Goal: Task Accomplishment & Management: Use online tool/utility

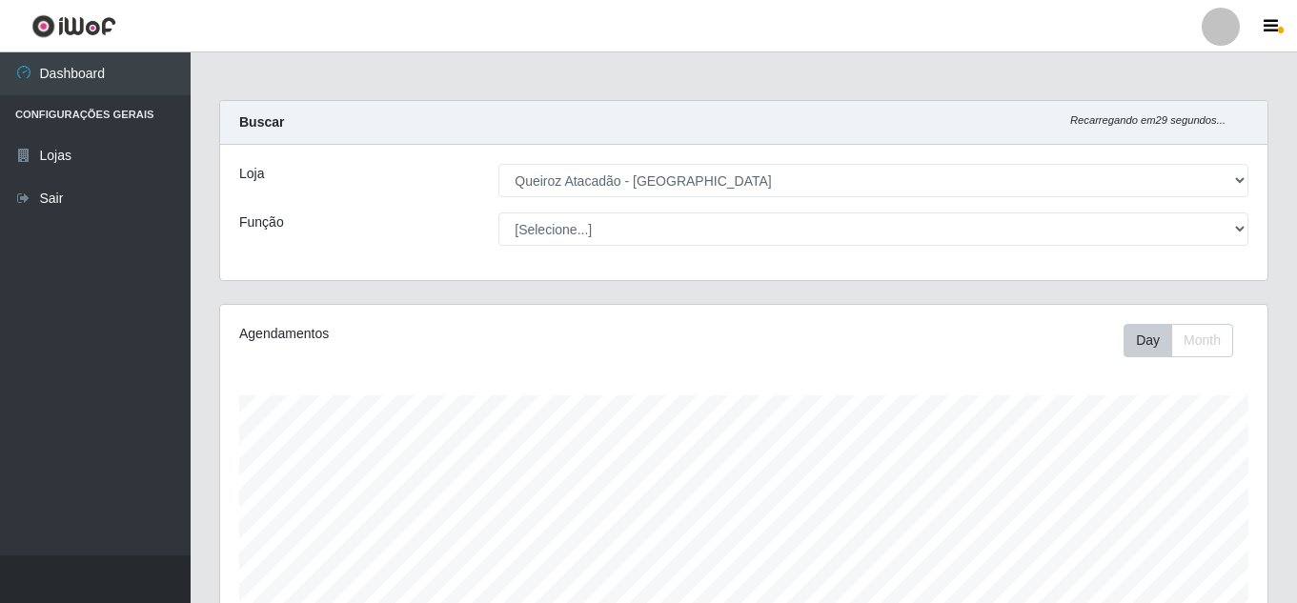
select select "225"
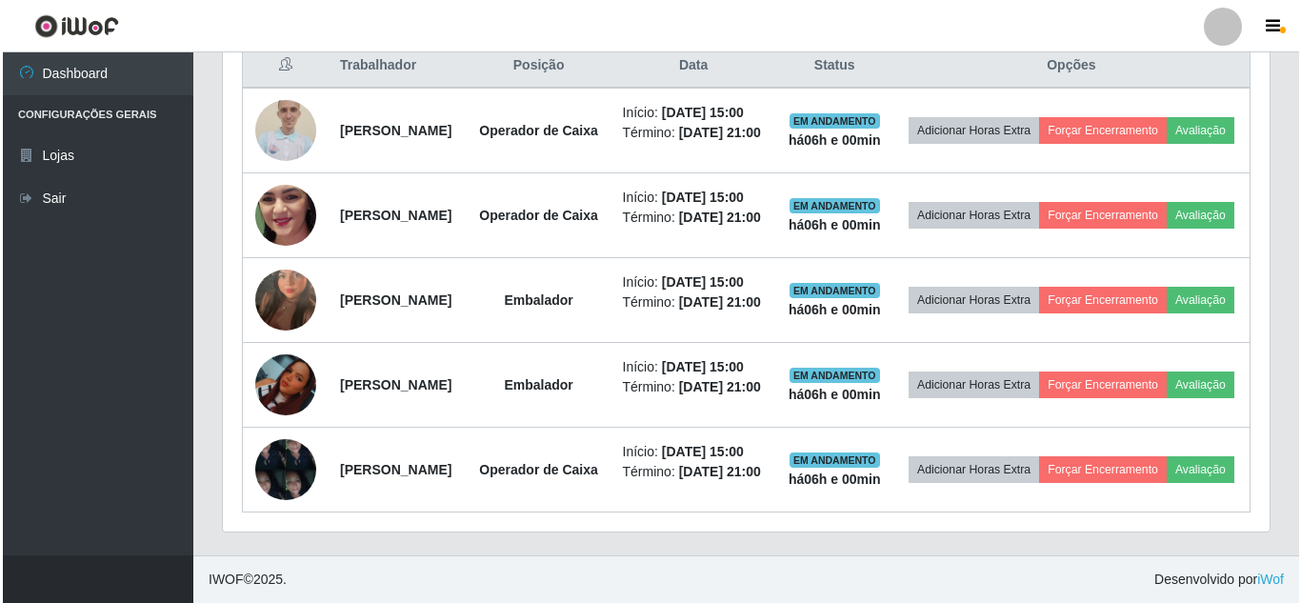
scroll to position [395, 1047]
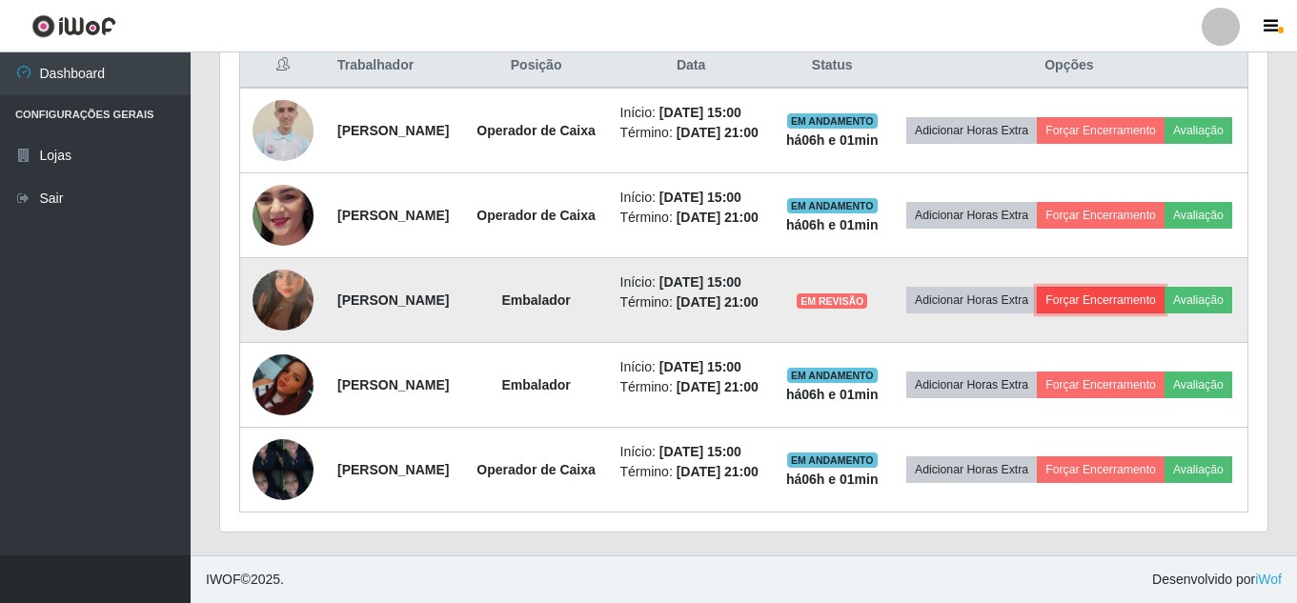
click at [1150, 287] on button "Forçar Encerramento" at bounding box center [1100, 300] width 128 height 27
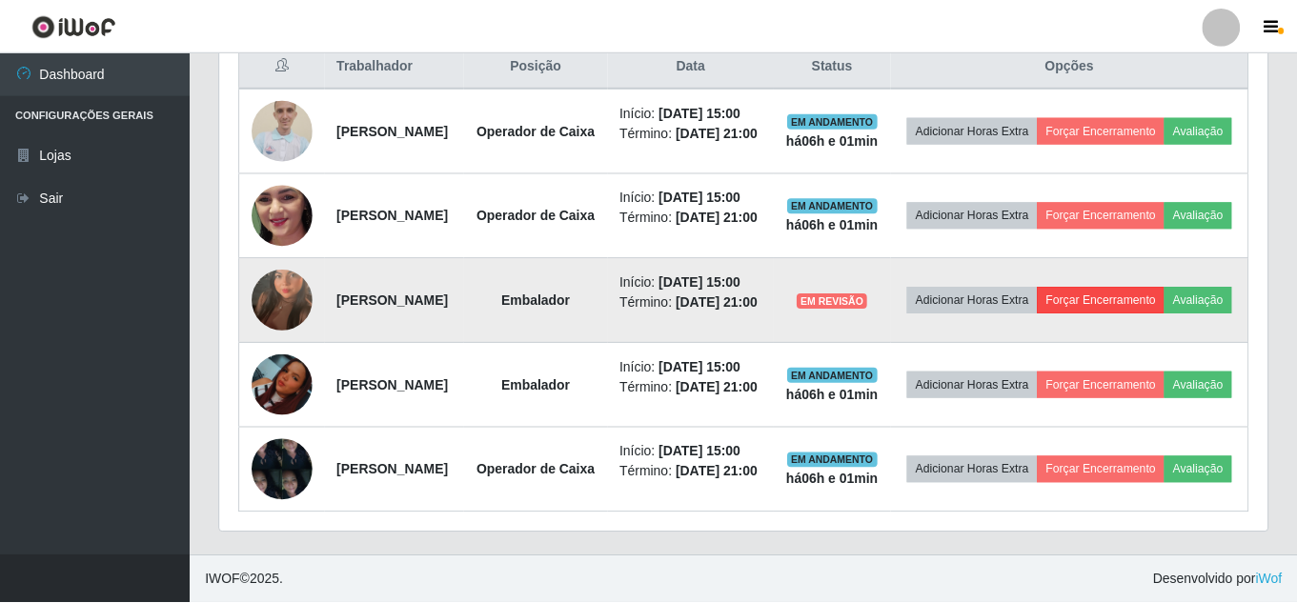
scroll to position [395, 1037]
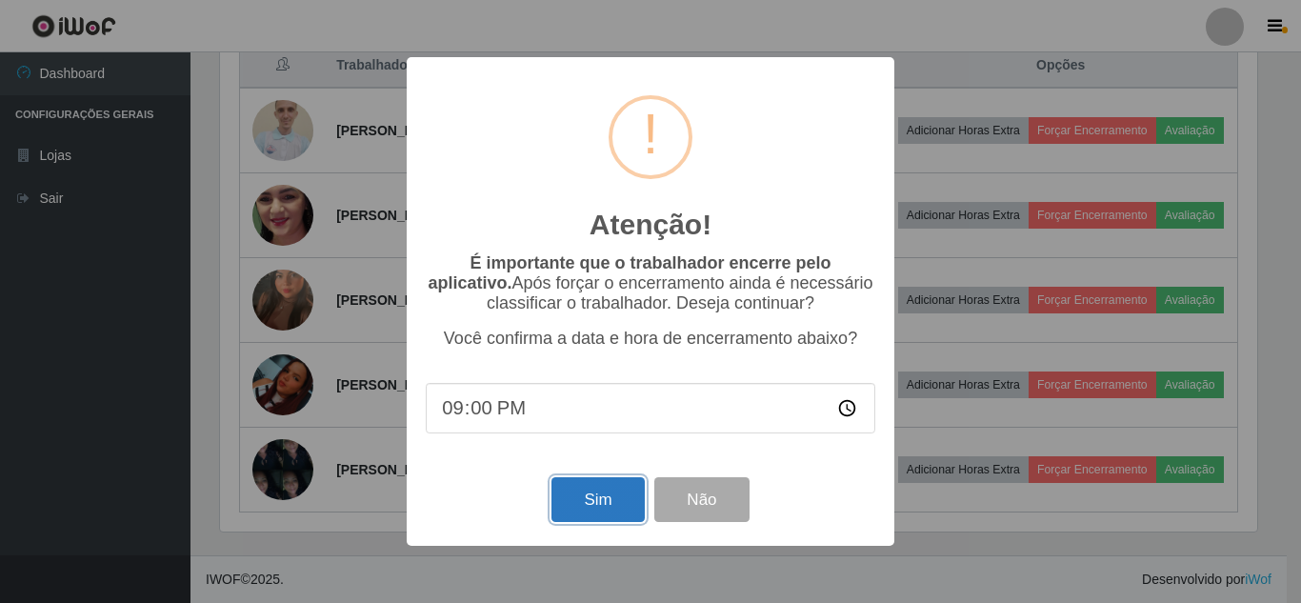
click at [603, 504] on button "Sim" at bounding box center [598, 499] width 92 height 45
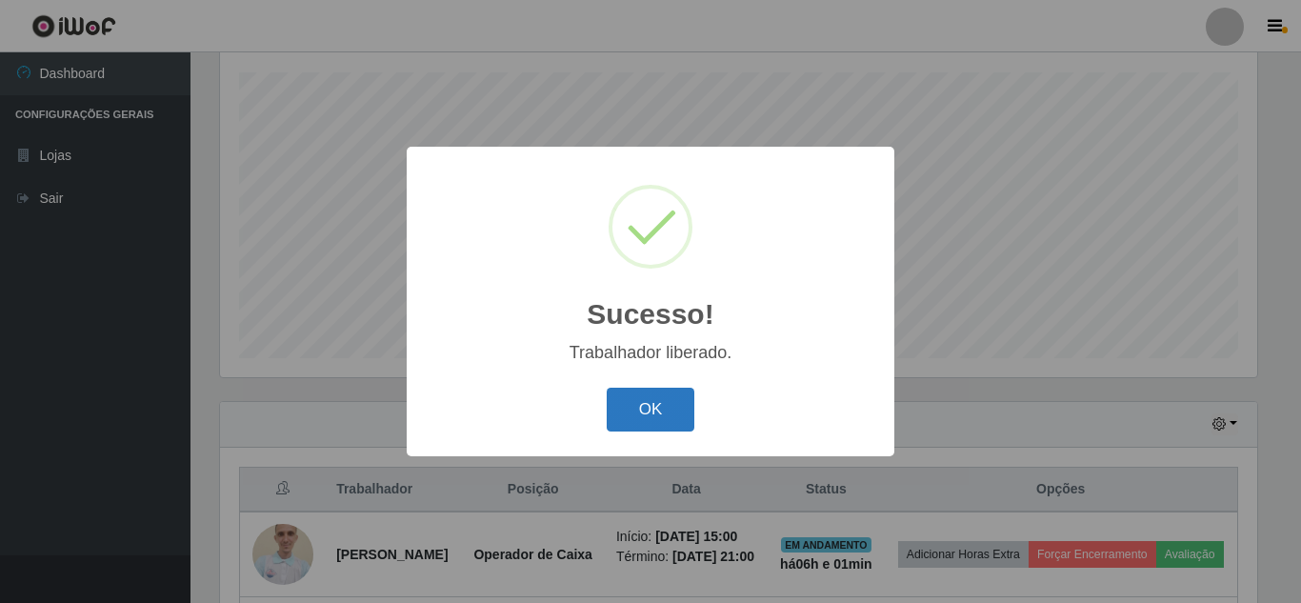
click at [645, 402] on button "OK" at bounding box center [651, 410] width 89 height 45
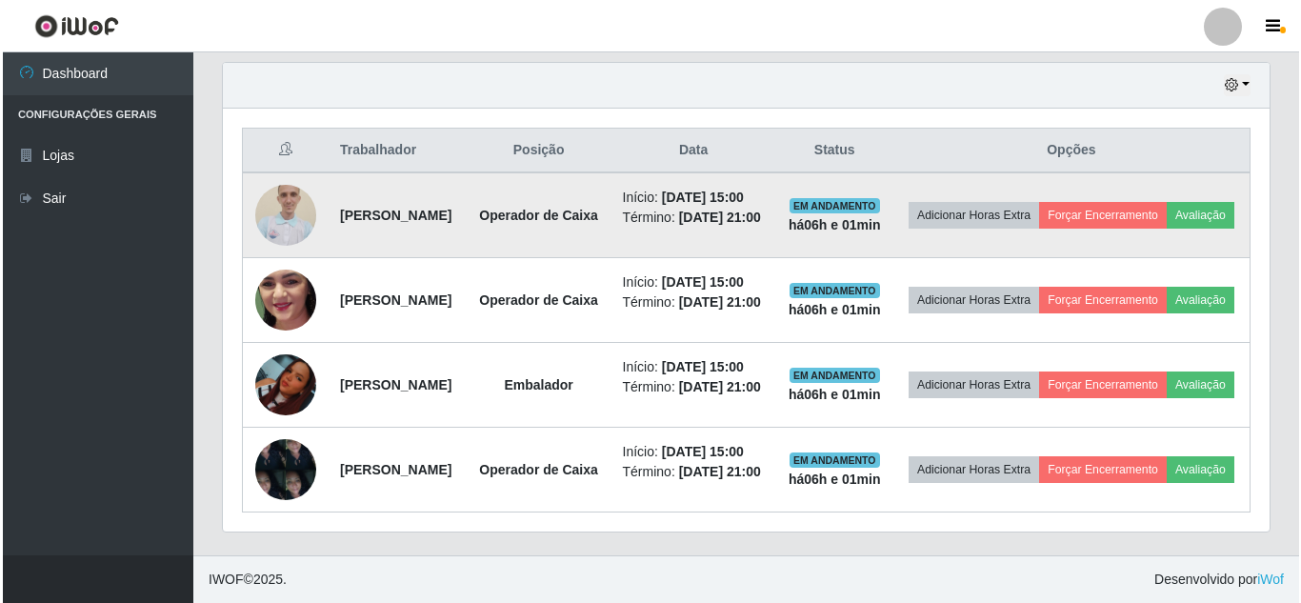
scroll to position [799, 0]
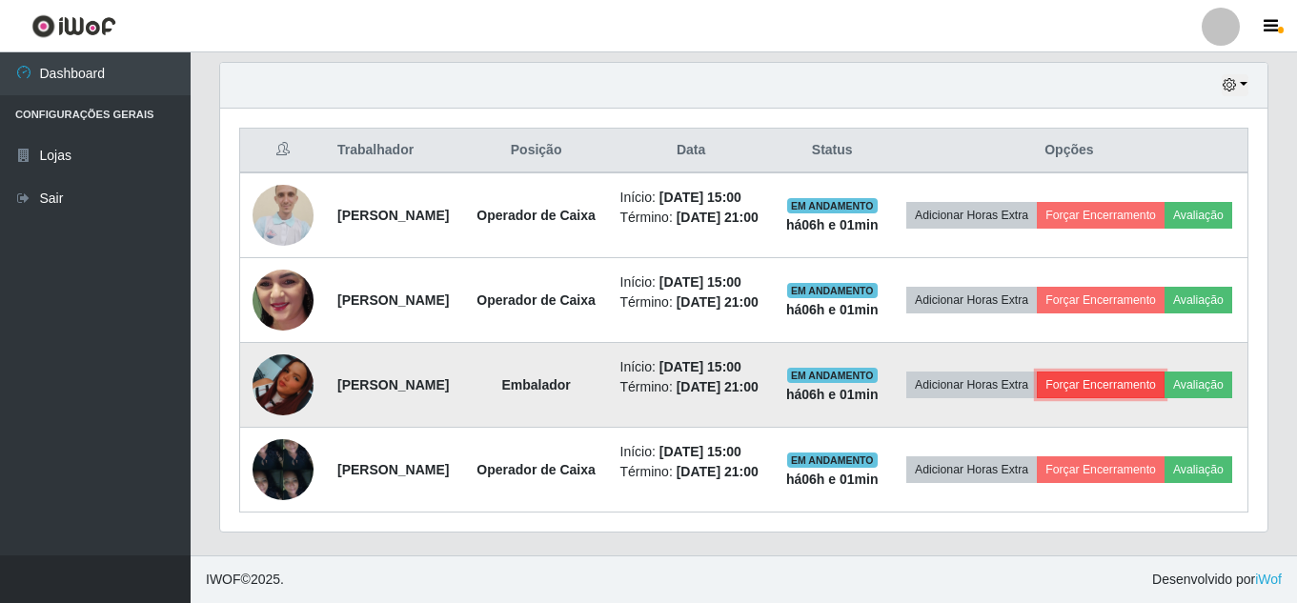
click at [1142, 372] on button "Forçar Encerramento" at bounding box center [1100, 385] width 128 height 27
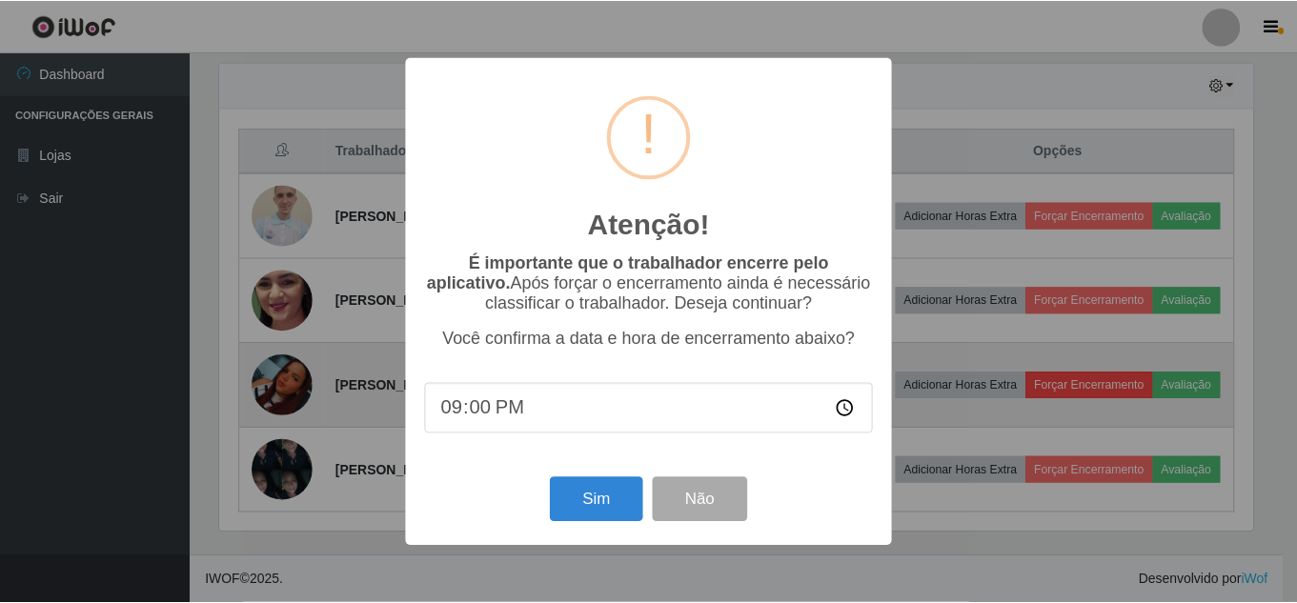
scroll to position [395, 1037]
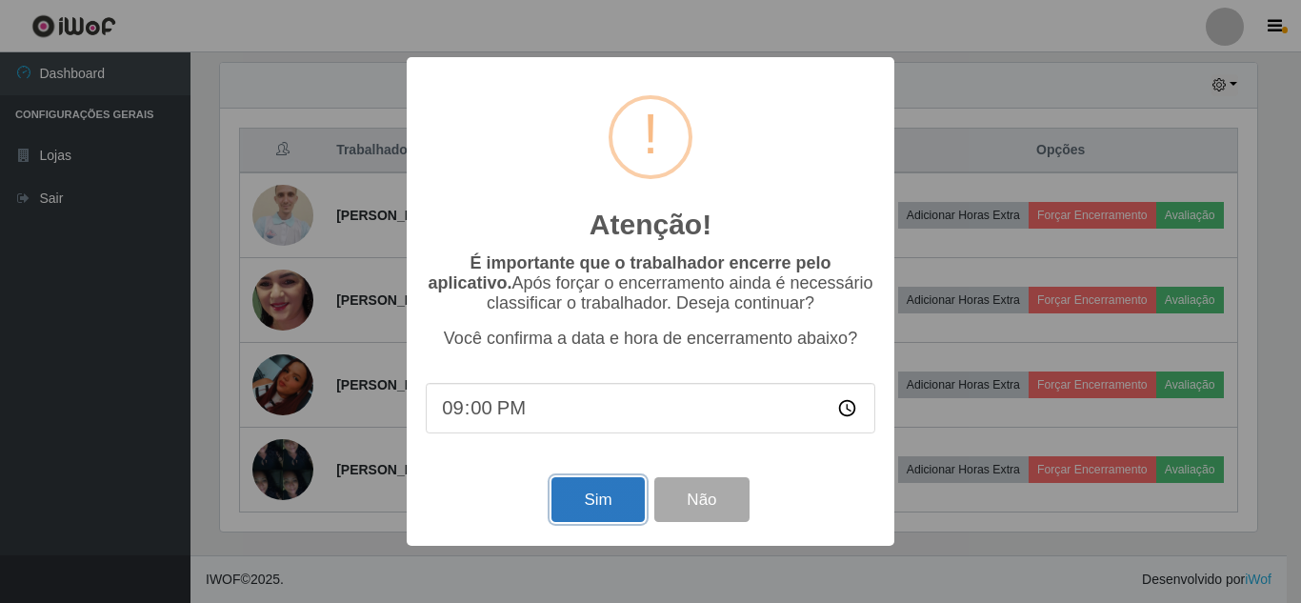
click at [607, 504] on button "Sim" at bounding box center [598, 499] width 92 height 45
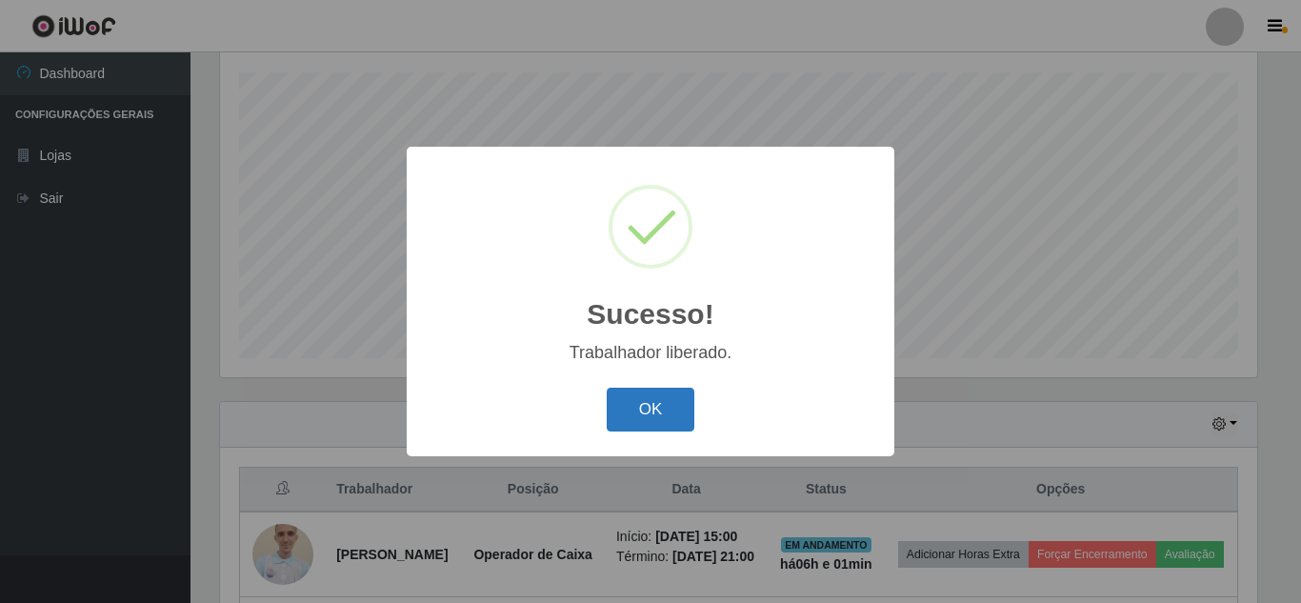
click at [637, 412] on button "OK" at bounding box center [651, 410] width 89 height 45
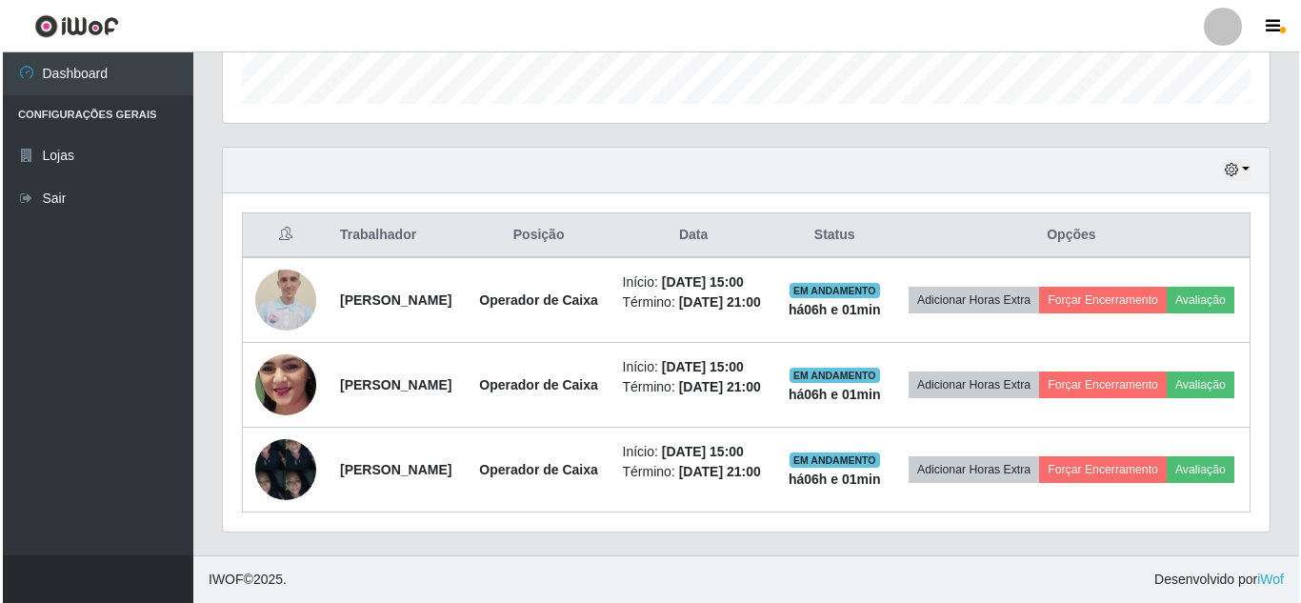
scroll to position [680, 0]
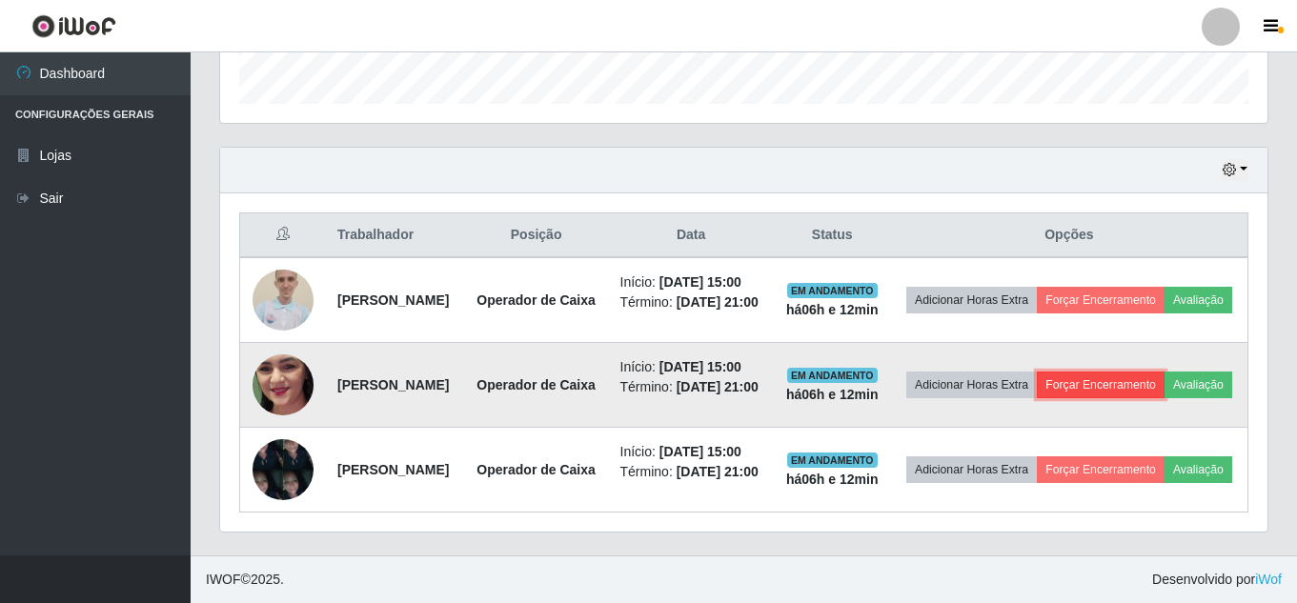
click at [1129, 372] on button "Forçar Encerramento" at bounding box center [1100, 385] width 128 height 27
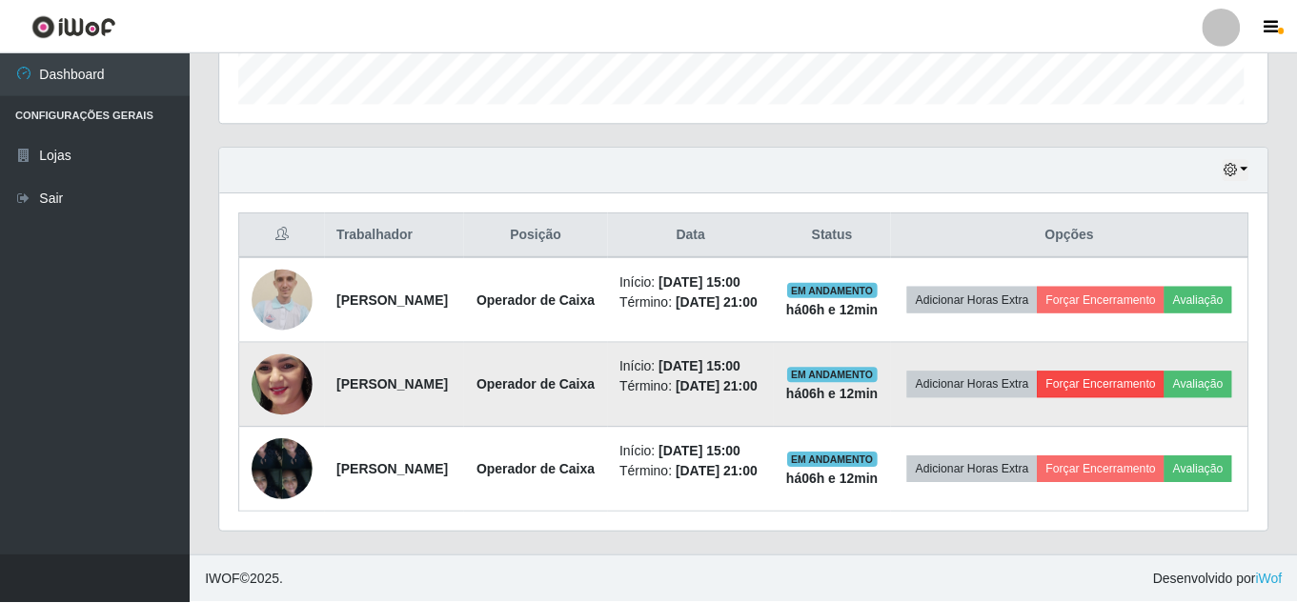
scroll to position [395, 1037]
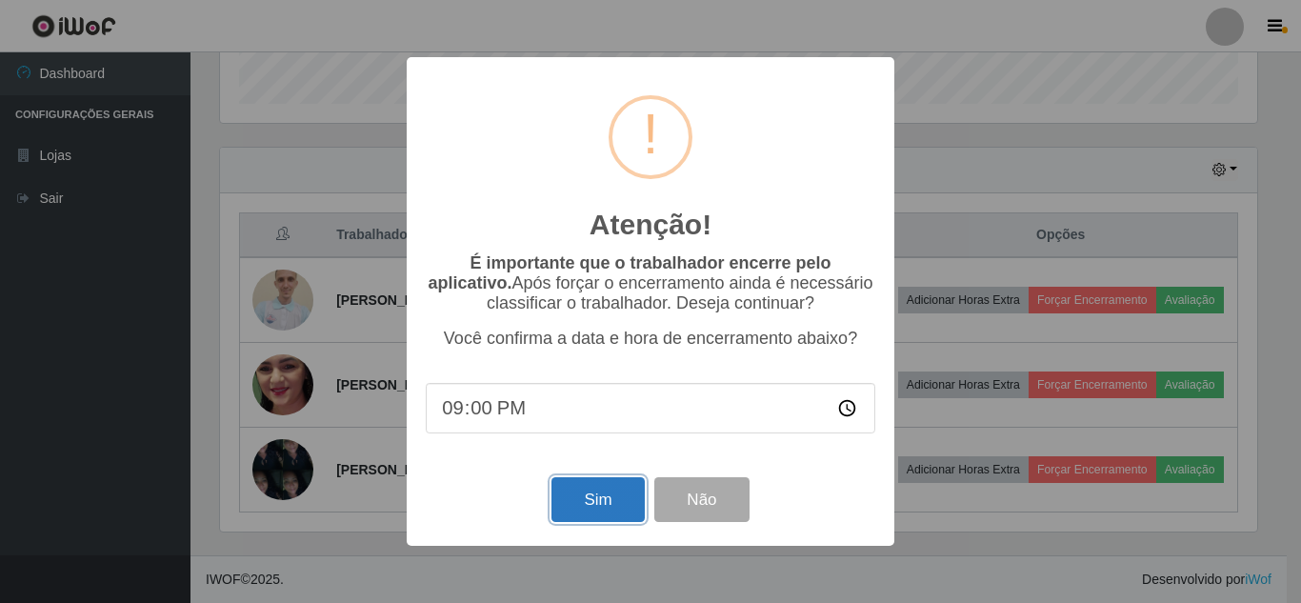
click at [575, 505] on button "Sim" at bounding box center [598, 499] width 92 height 45
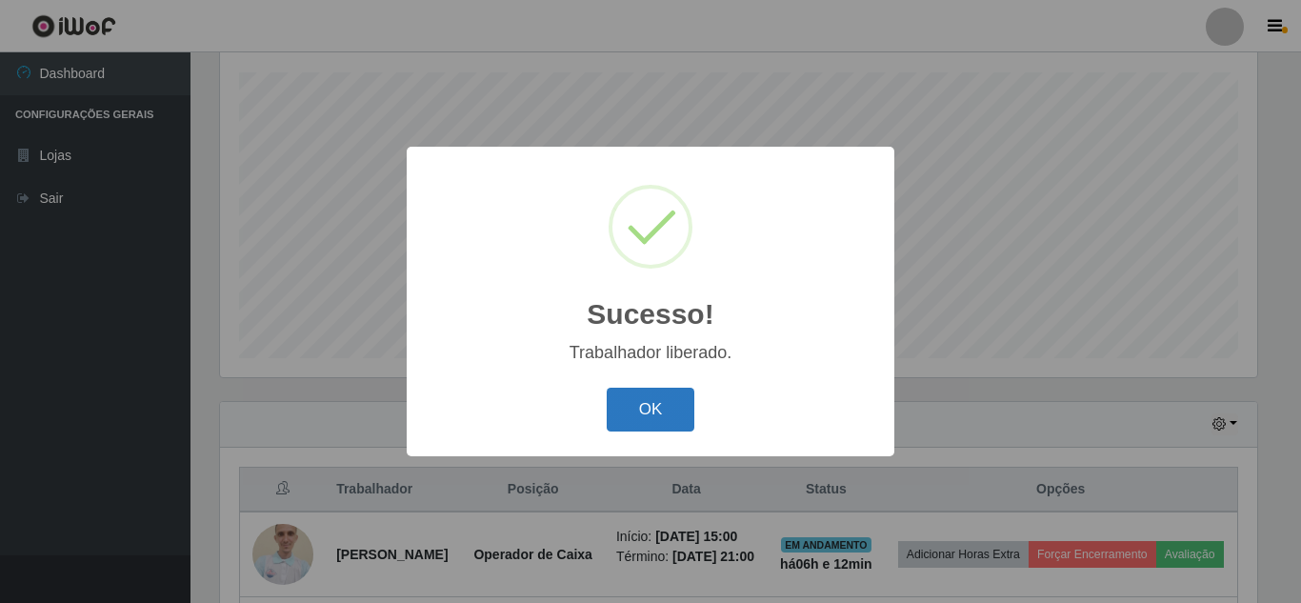
click at [674, 399] on button "OK" at bounding box center [651, 410] width 89 height 45
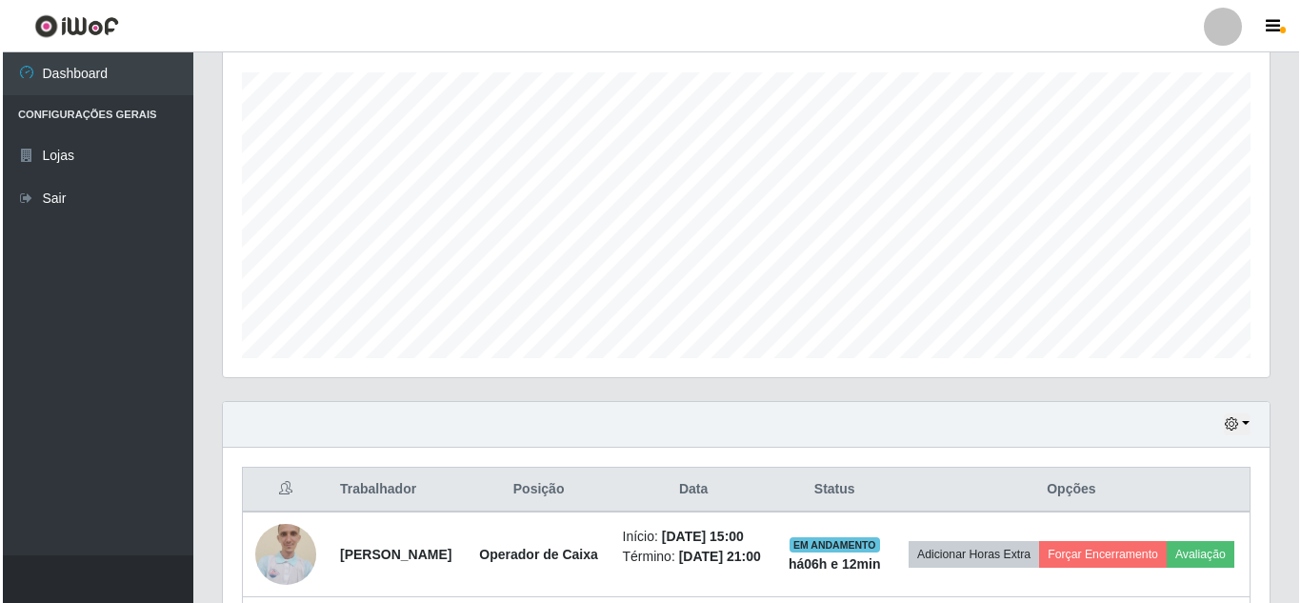
scroll to position [561, 0]
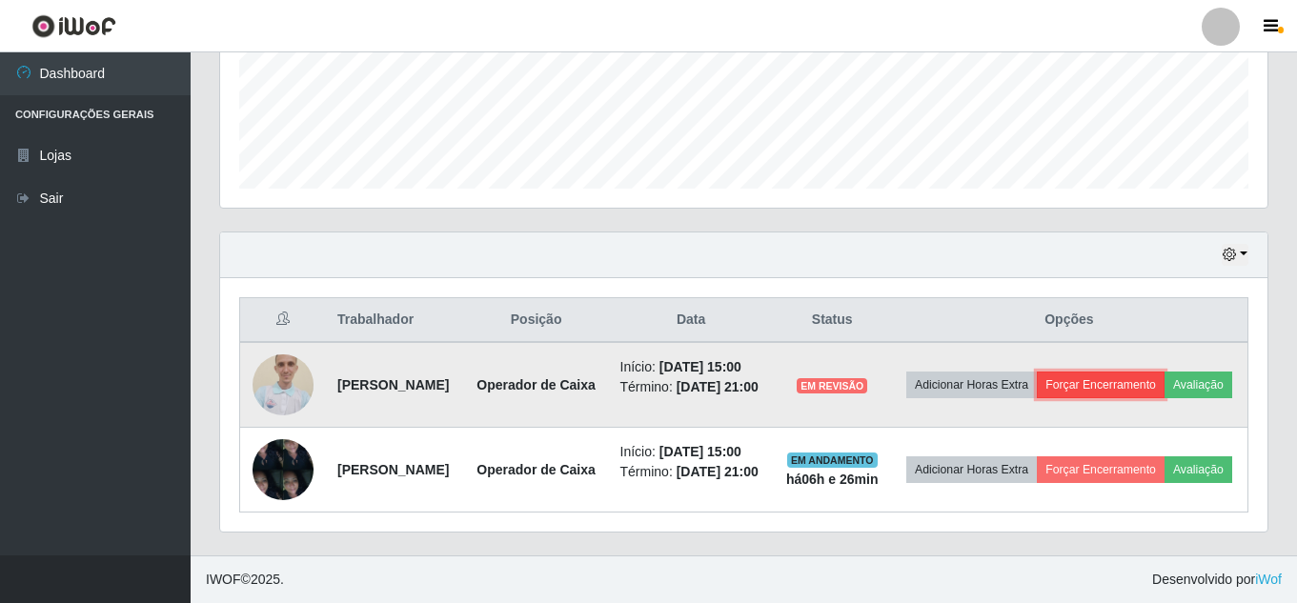
click at [1137, 372] on button "Forçar Encerramento" at bounding box center [1100, 385] width 128 height 27
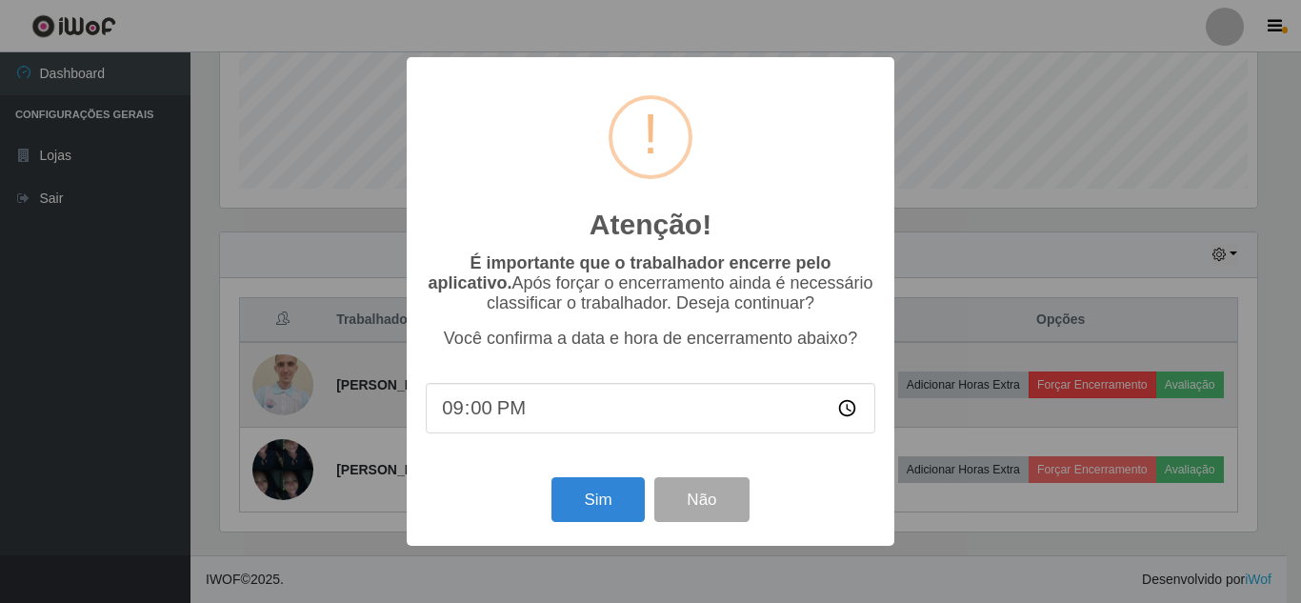
scroll to position [395, 1037]
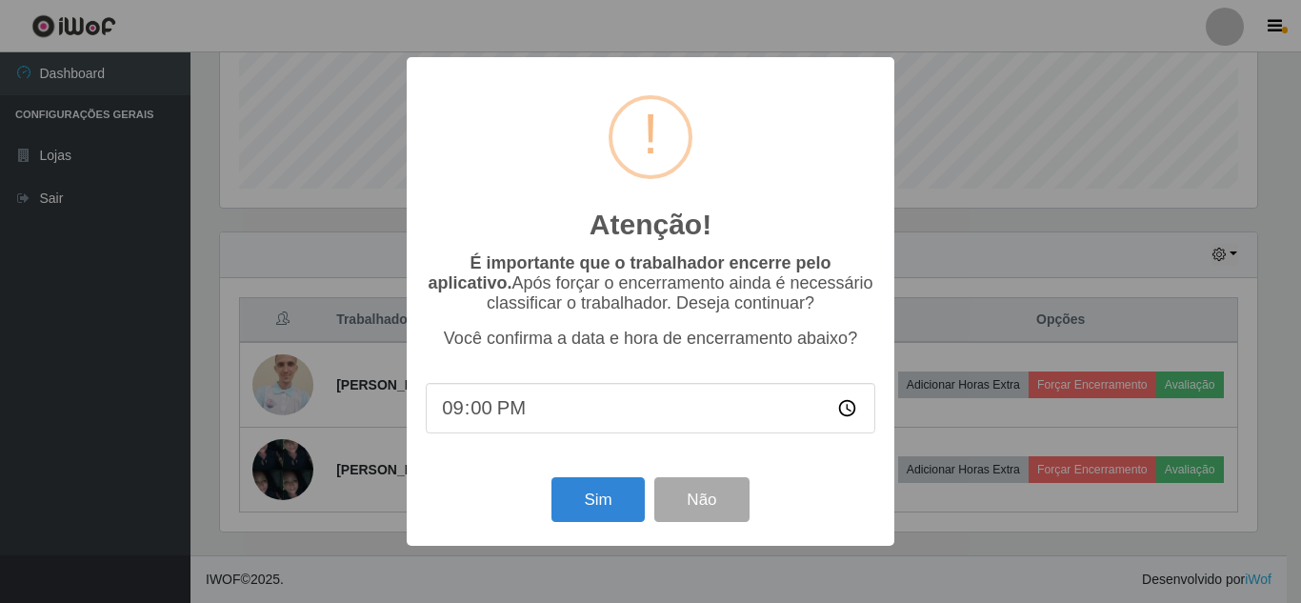
drag, startPoint x: 1300, startPoint y: 426, endPoint x: 1300, endPoint y: 648, distance: 222.0
click at [1296, 602] on html "Perfil Alterar Senha Sair Dashboard Configurações Gerais Lojas Sair Carregando.…" at bounding box center [650, 55] width 1301 height 1096
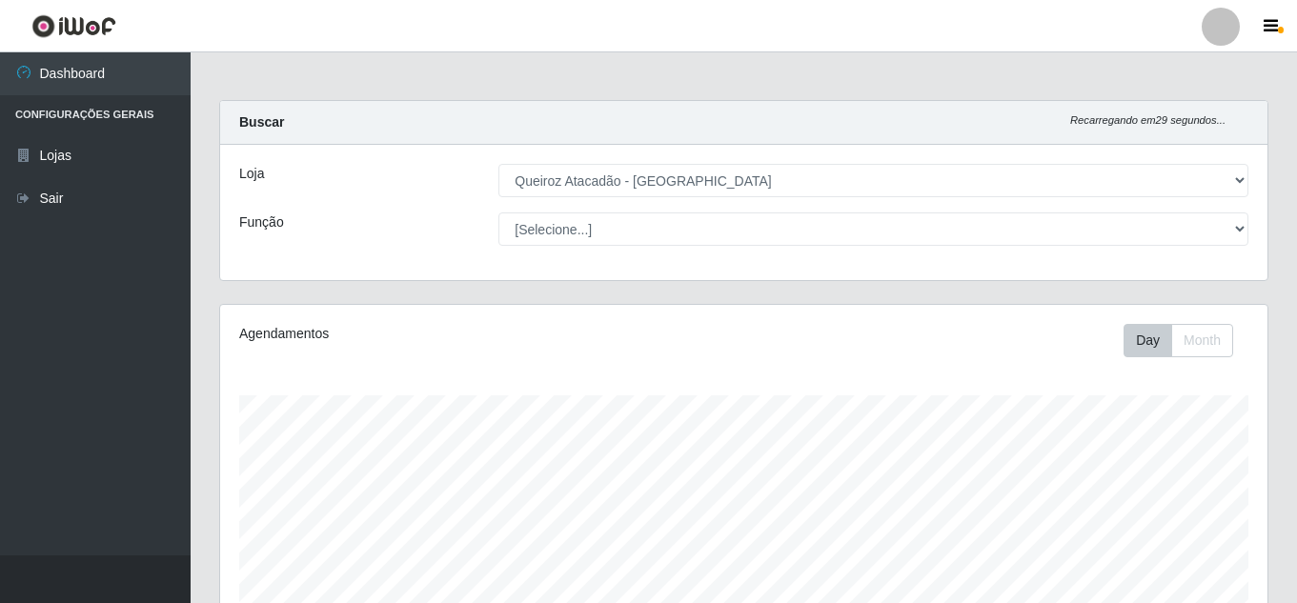
select select "225"
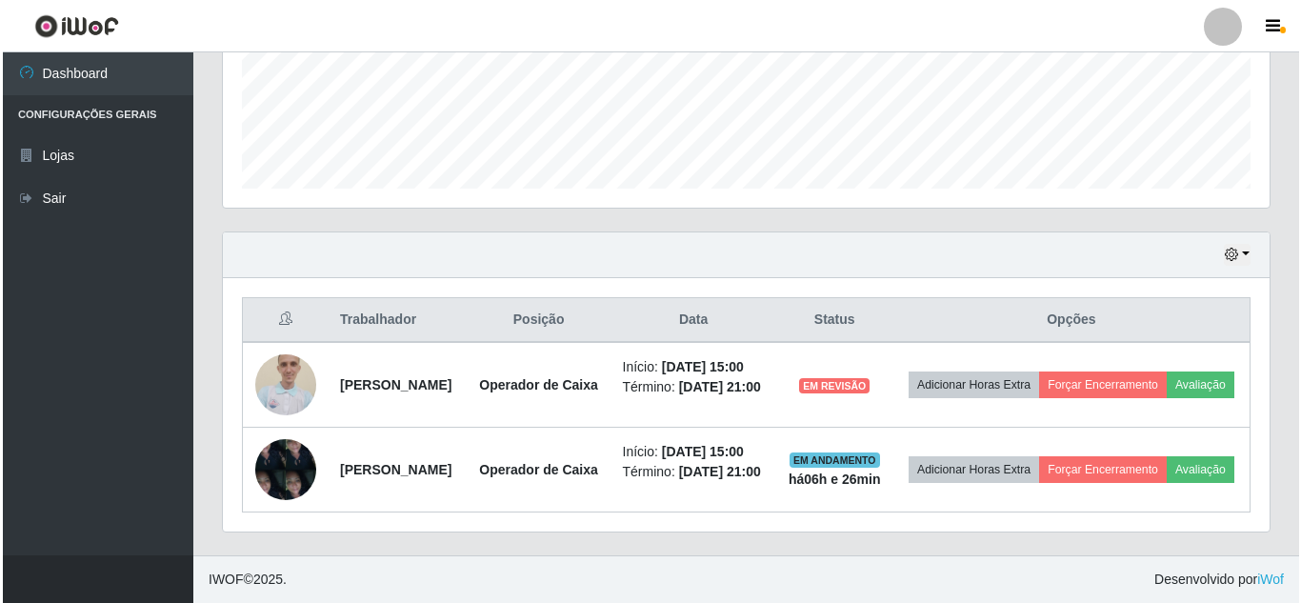
scroll to position [395, 1047]
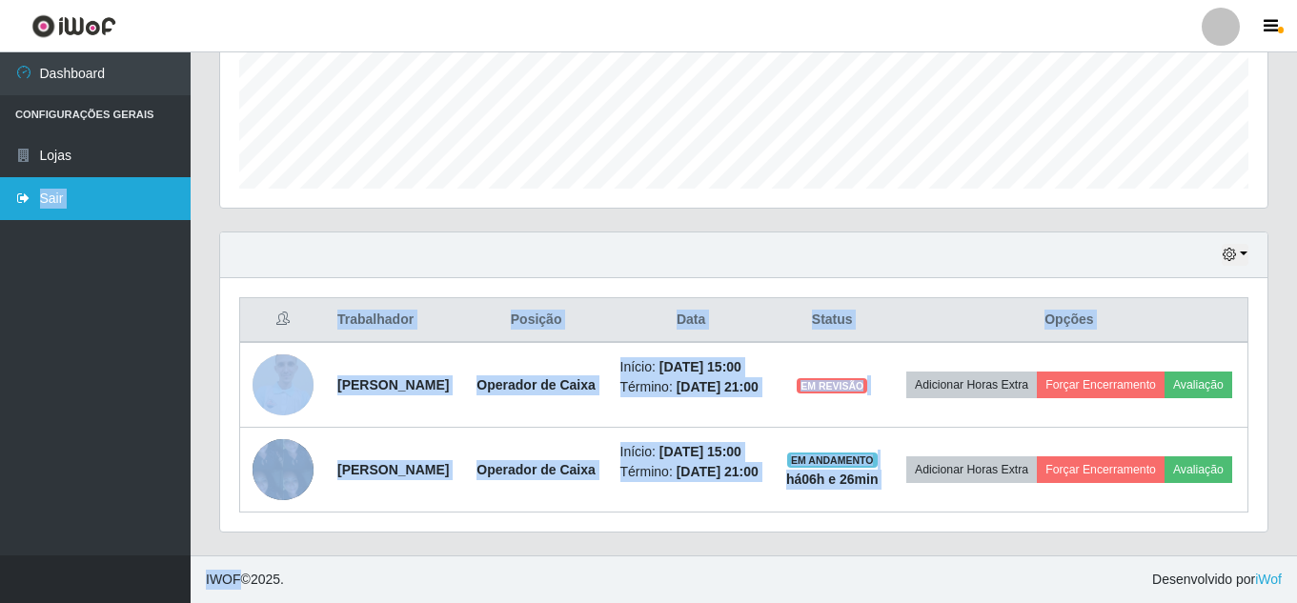
drag, startPoint x: 0, startPoint y: 446, endPoint x: 148, endPoint y: 177, distance: 306.5
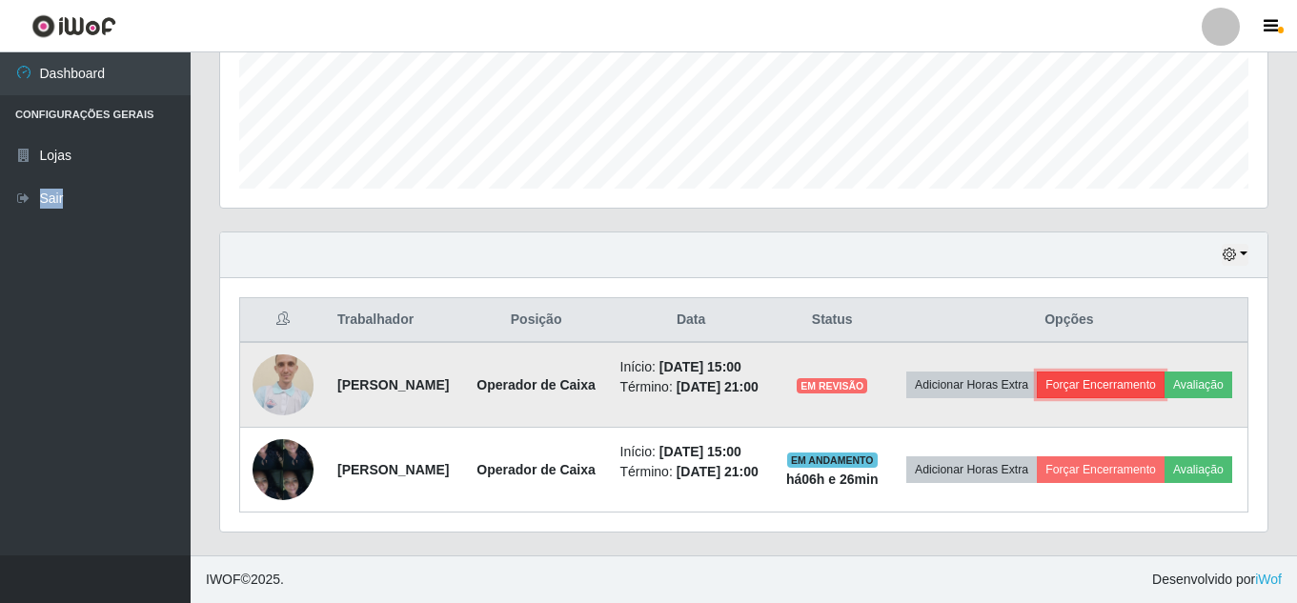
click at [1164, 372] on button "Forçar Encerramento" at bounding box center [1100, 385] width 128 height 27
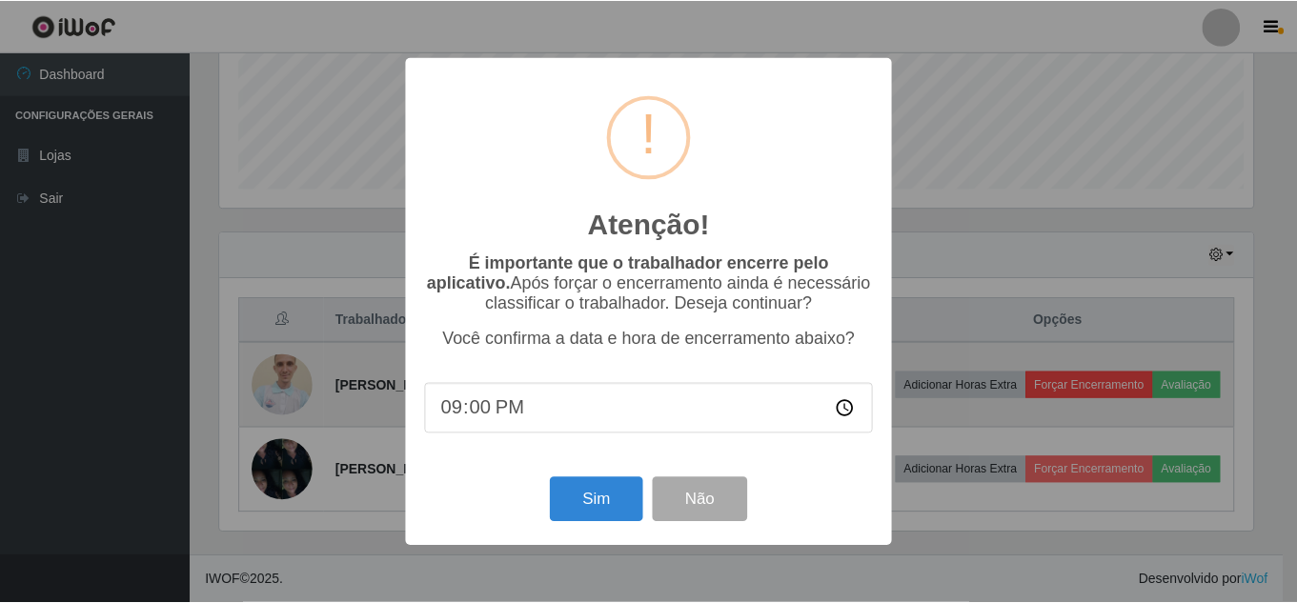
scroll to position [395, 1037]
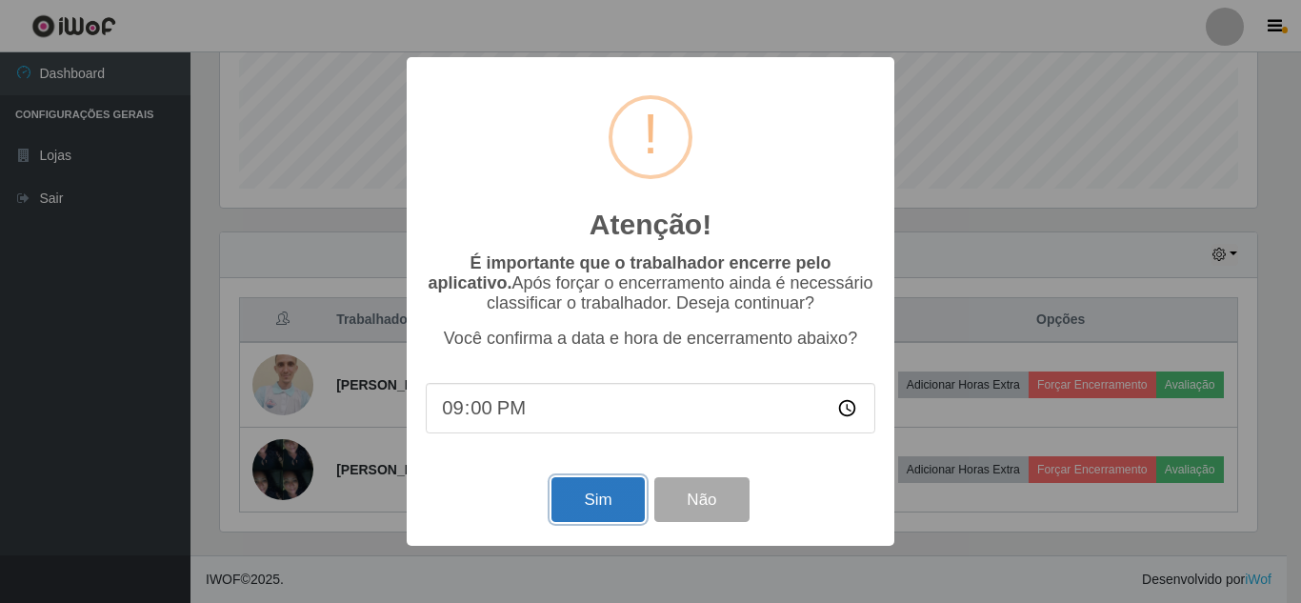
click at [598, 498] on button "Sim" at bounding box center [598, 499] width 92 height 45
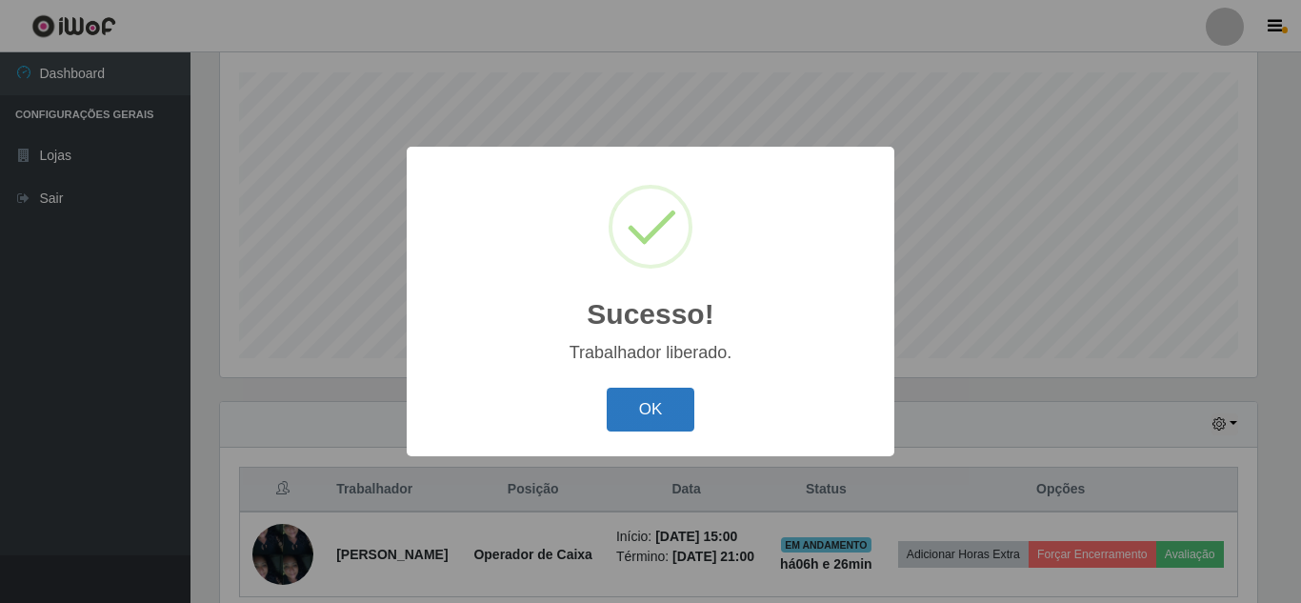
click at [632, 404] on button "OK" at bounding box center [651, 410] width 89 height 45
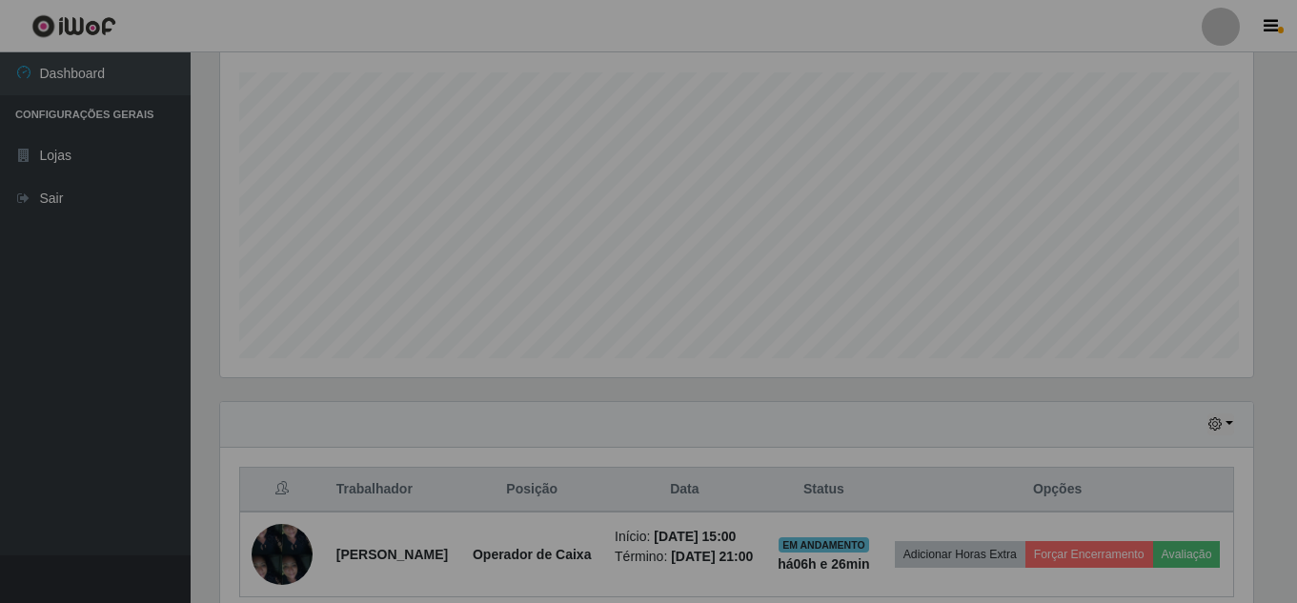
scroll to position [395, 1047]
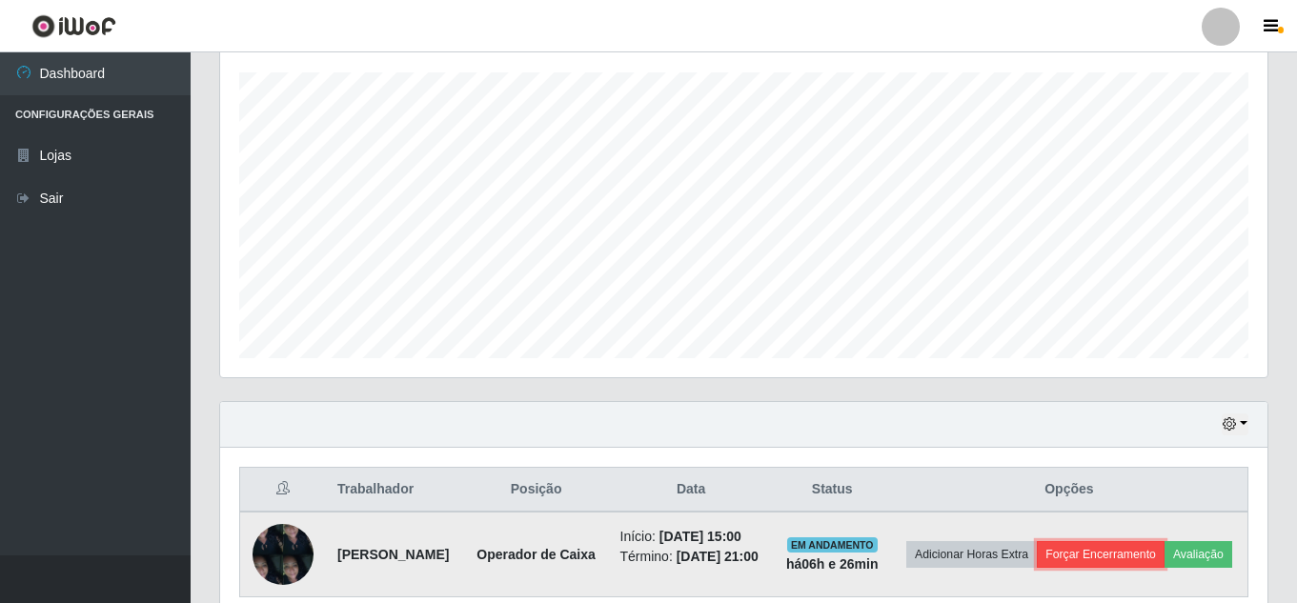
click at [1164, 555] on button "Forçar Encerramento" at bounding box center [1100, 554] width 128 height 27
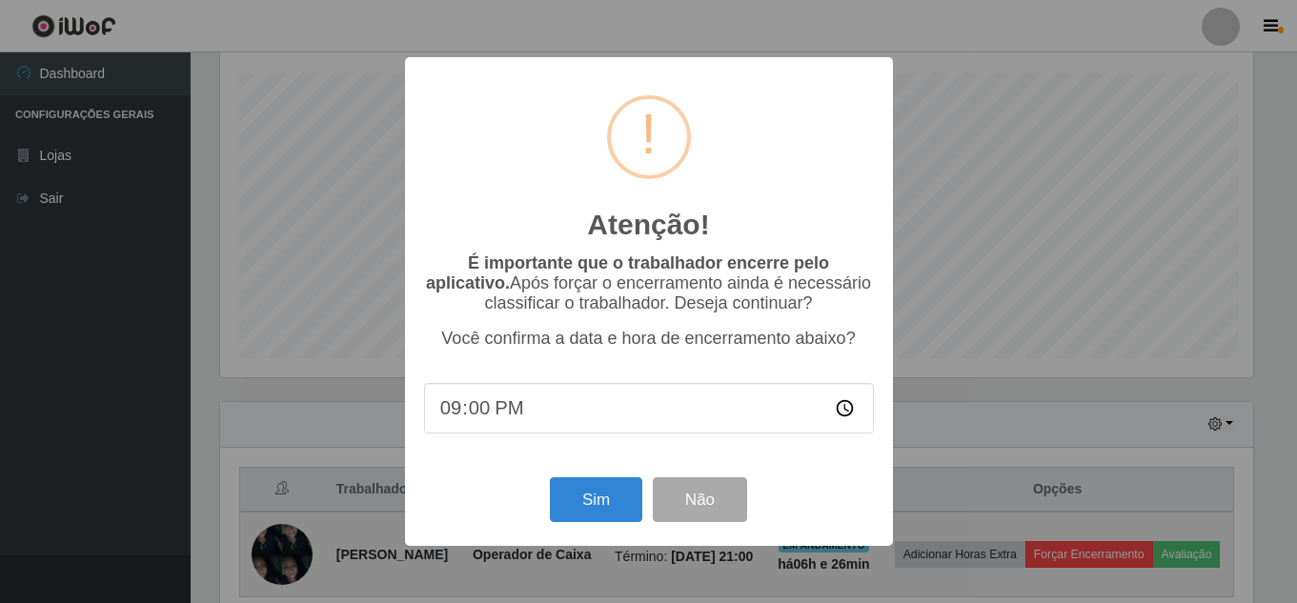
scroll to position [395, 1037]
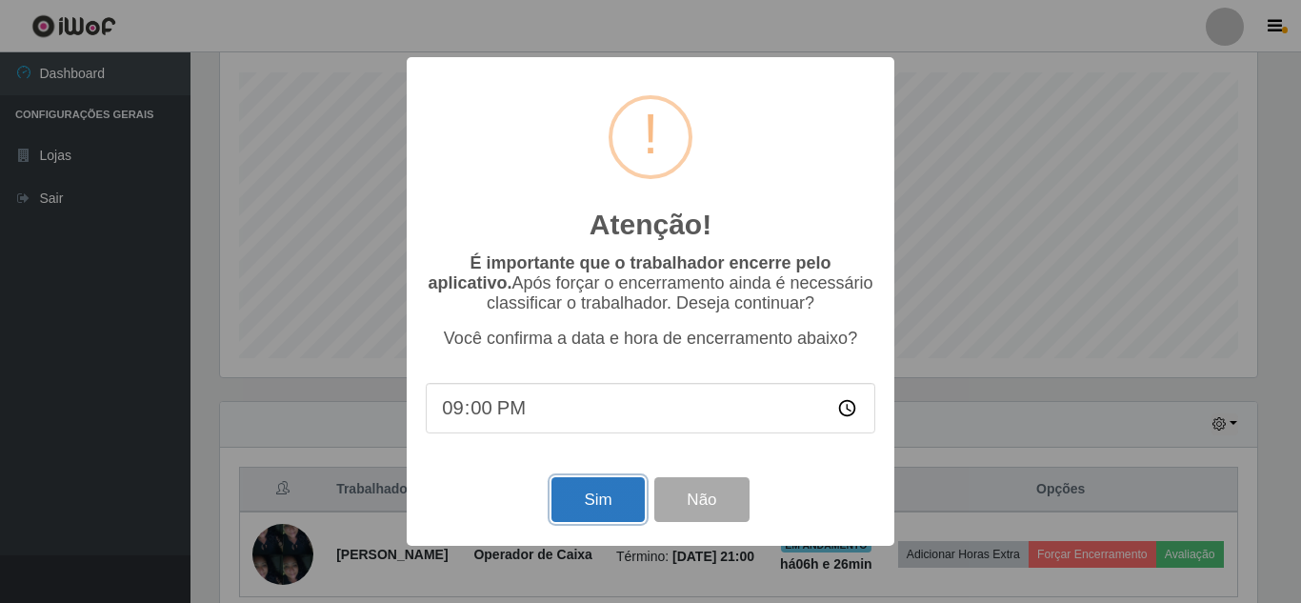
click at [613, 505] on button "Sim" at bounding box center [598, 499] width 92 height 45
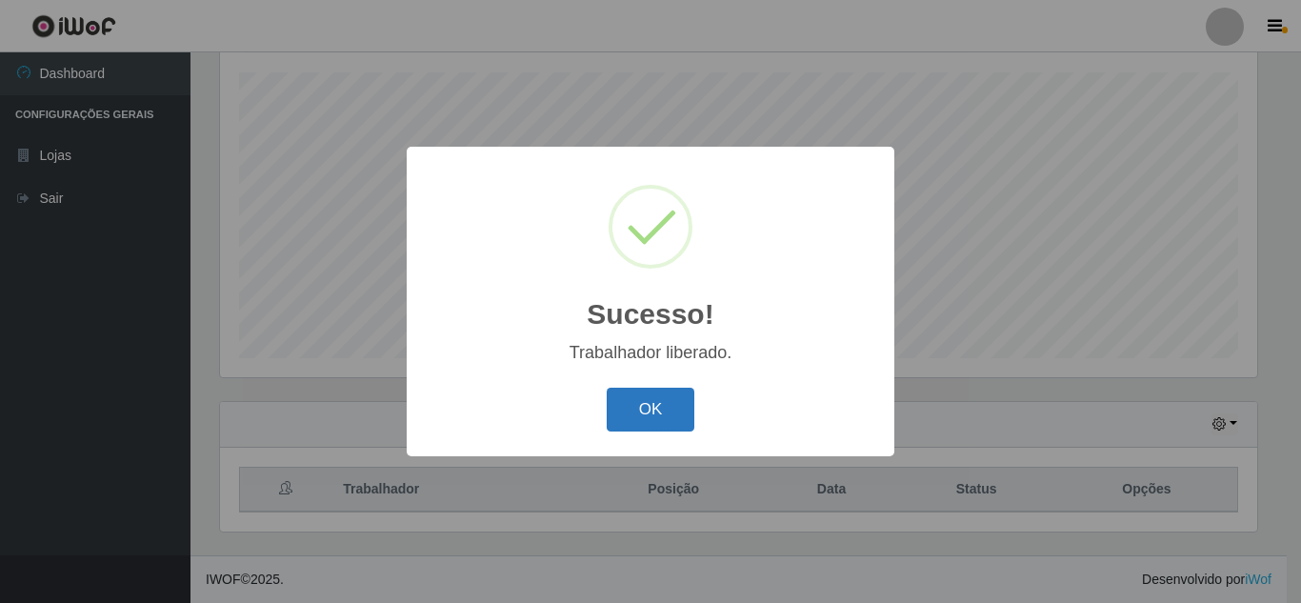
click at [637, 408] on button "OK" at bounding box center [651, 410] width 89 height 45
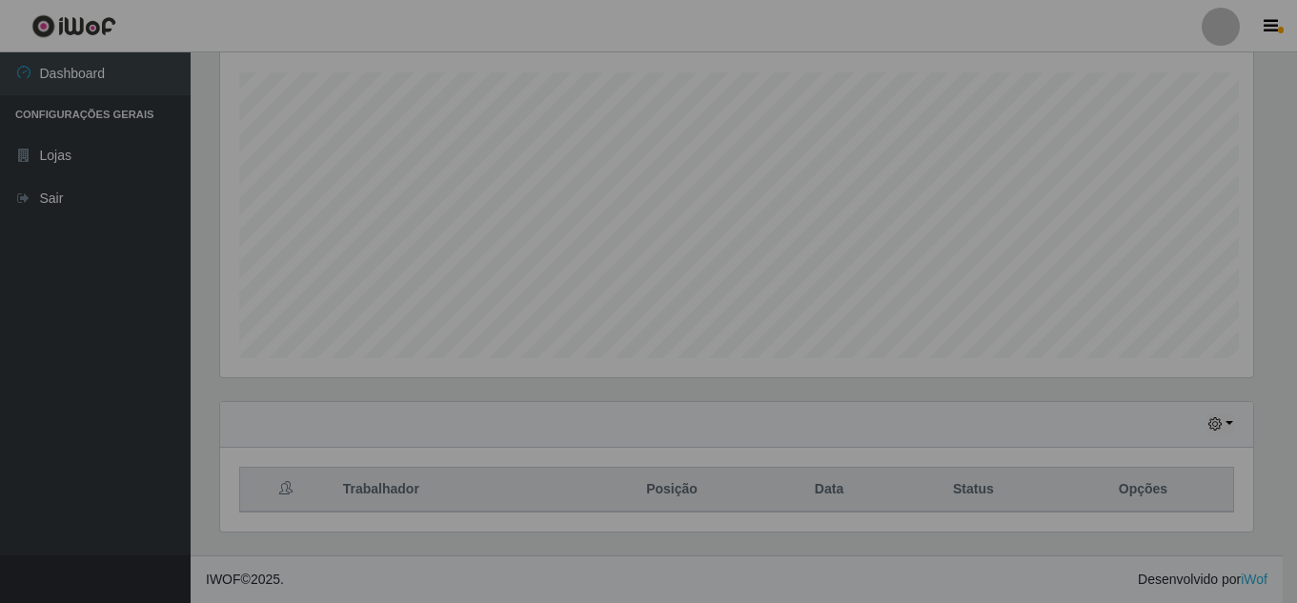
scroll to position [395, 1047]
